Goal: Navigation & Orientation: Find specific page/section

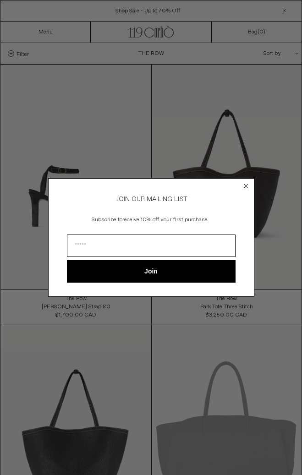
click at [245, 182] on circle "Close dialog" at bounding box center [246, 186] width 9 height 9
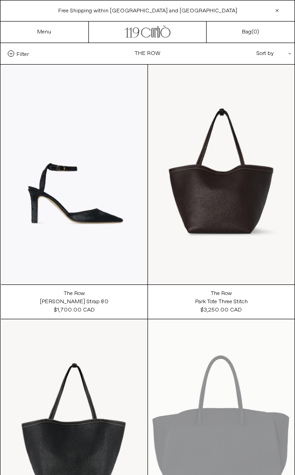
click at [269, 52] on div "Sort by .cls-1{fill:#231f20}" at bounding box center [244, 53] width 82 height 21
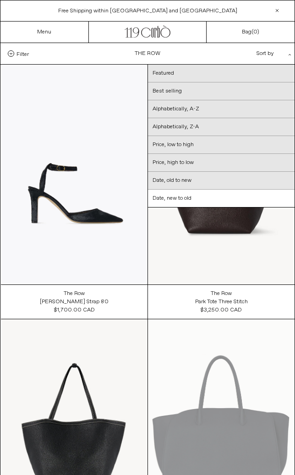
click at [280, 50] on div "Sort by .cls-1{fill:#231f20}" at bounding box center [244, 53] width 82 height 21
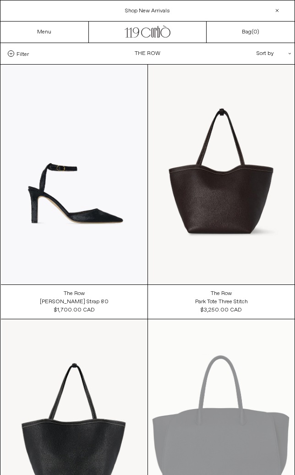
click at [18, 53] on span "Filter" at bounding box center [22, 53] width 12 height 6
click at [0, 0] on select "**********" at bounding box center [0, 0] width 0 height 0
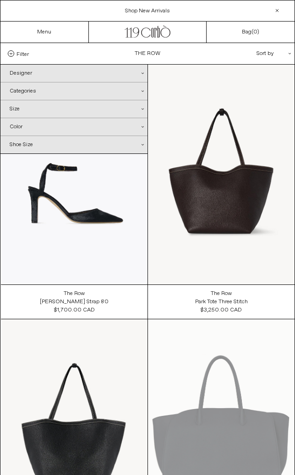
click at [49, 88] on div "Categories .cls-1{fill:#231f20}" at bounding box center [73, 90] width 147 height 17
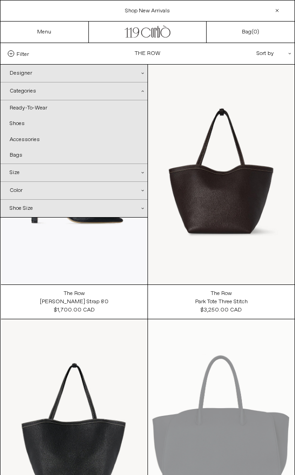
click at [20, 91] on div "Categories .cls-1{fill:#231f20}" at bounding box center [73, 91] width 147 height 18
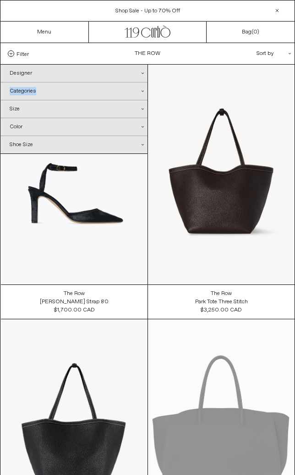
click at [20, 91] on div "Categories .cls-1{fill:#231f20}" at bounding box center [73, 90] width 147 height 17
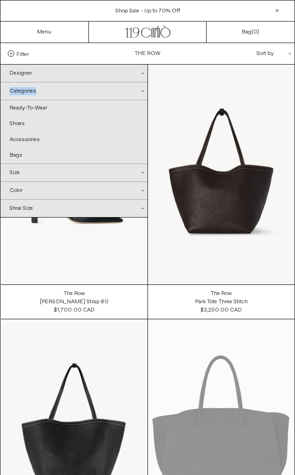
click at [21, 90] on div "Categories .cls-1{fill:#231f20}" at bounding box center [73, 91] width 147 height 18
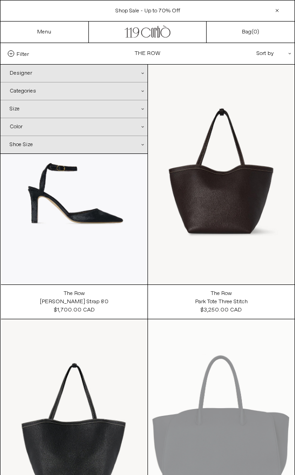
click at [51, 107] on div "Size .cls-1{fill:#231f20}" at bounding box center [73, 108] width 147 height 17
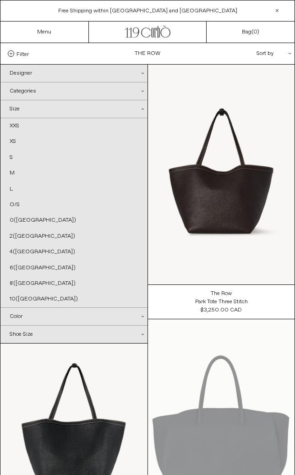
click at [51, 107] on div "Size .cls-1{fill:#231f20}" at bounding box center [73, 109] width 147 height 18
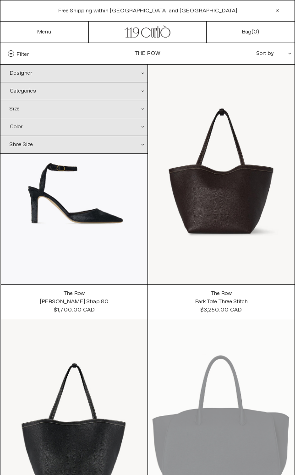
click at [277, 49] on div "Sort by .cls-1{fill:#231f20}" at bounding box center [244, 53] width 82 height 21
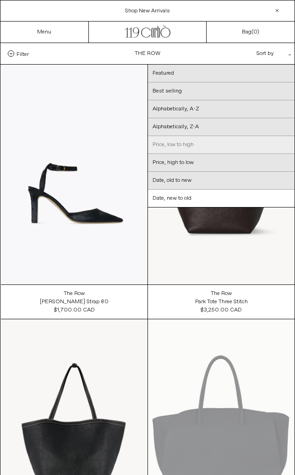
click at [201, 144] on link "Price, low to high" at bounding box center [221, 145] width 147 height 18
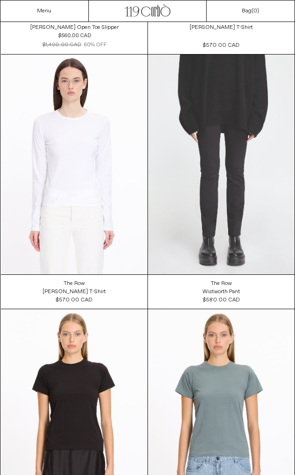
scroll to position [1512, 0]
